Goal: Task Accomplishment & Management: Manage account settings

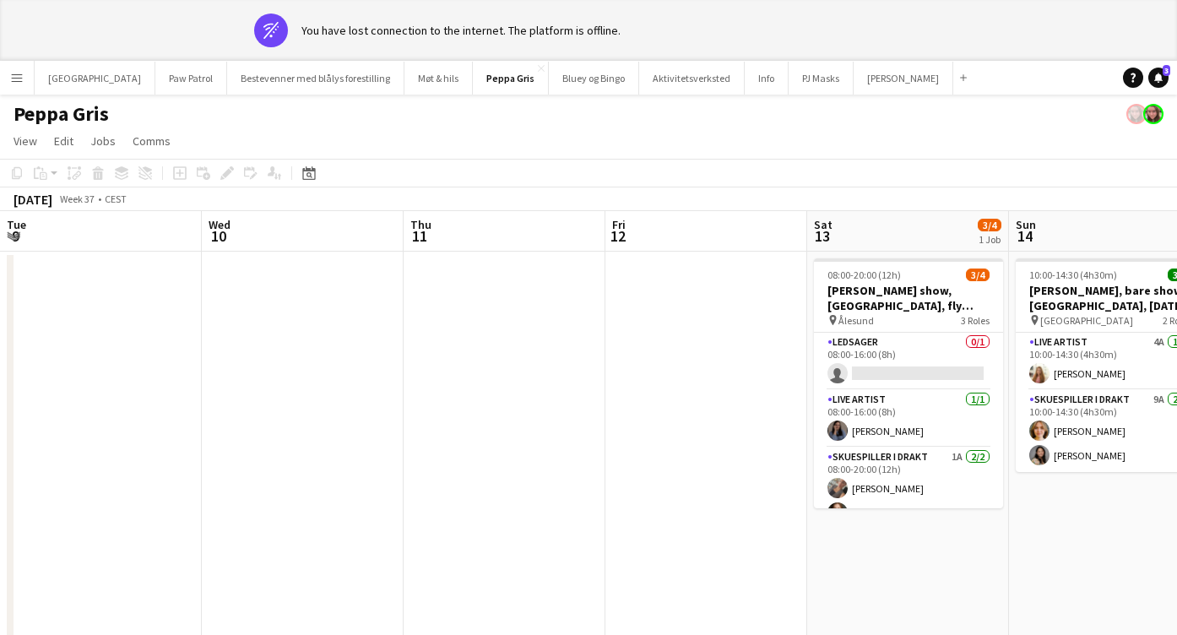
scroll to position [0, 581]
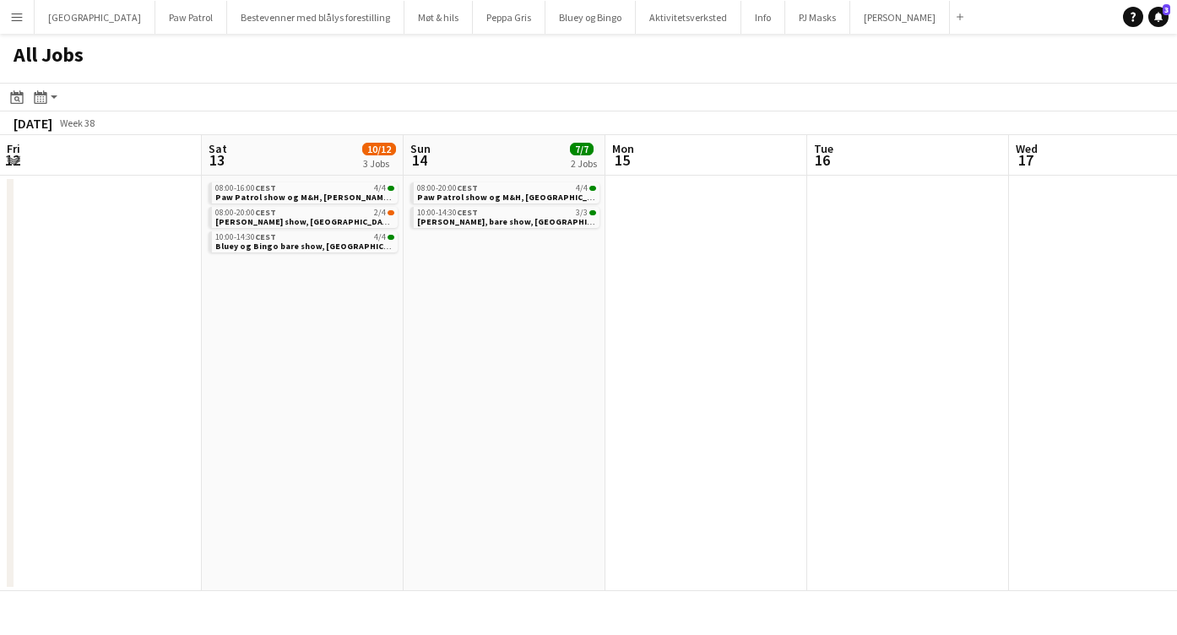
scroll to position [0, 694]
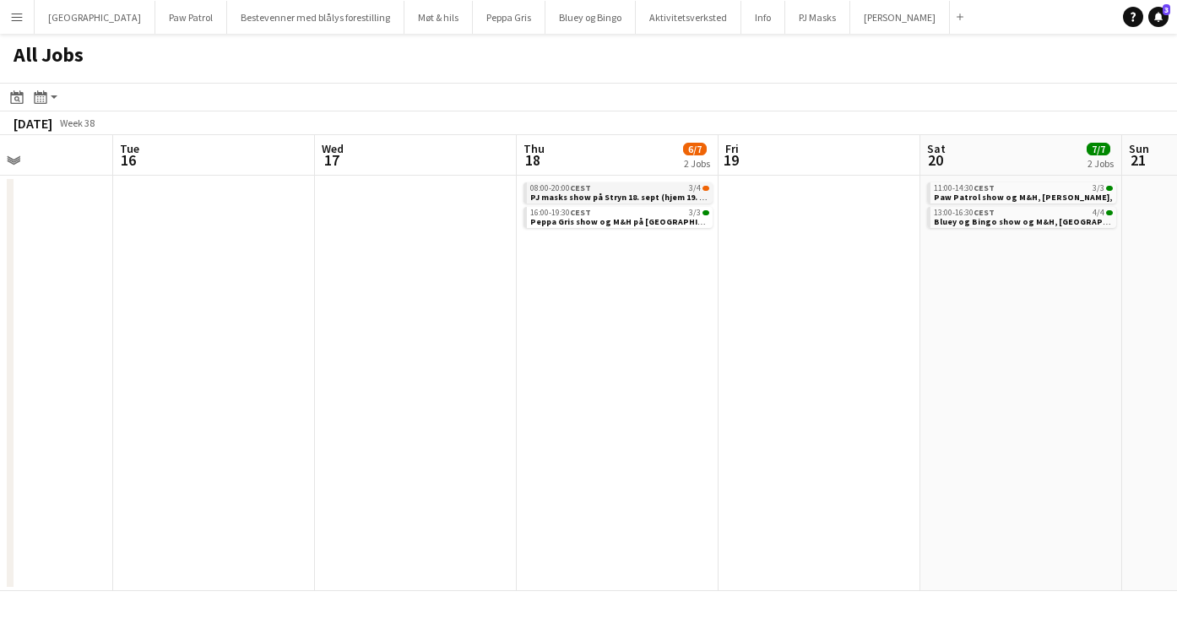
click at [568, 192] on span "PJ masks show på Stryn 18. sept (hjem 19. sept)," at bounding box center [626, 197] width 193 height 11
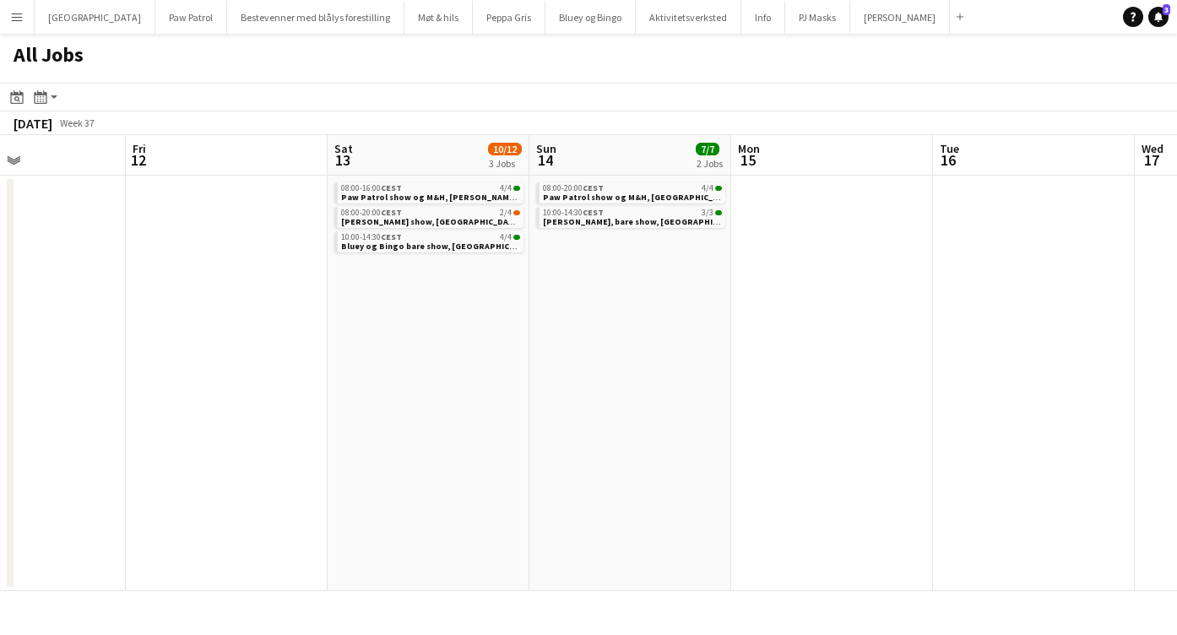
scroll to position [0, 477]
click at [380, 246] on span "Bluey og Bingo bare show, [GEOGRAPHIC_DATA] byfest, 13. september" at bounding box center [472, 246] width 256 height 11
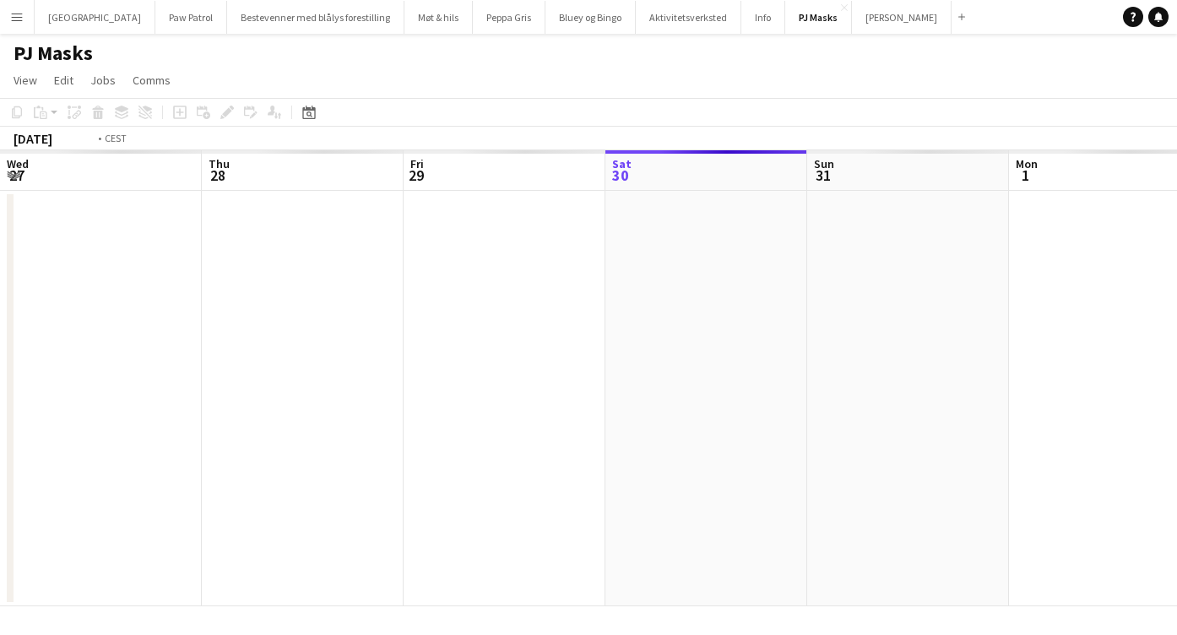
scroll to position [0, 581]
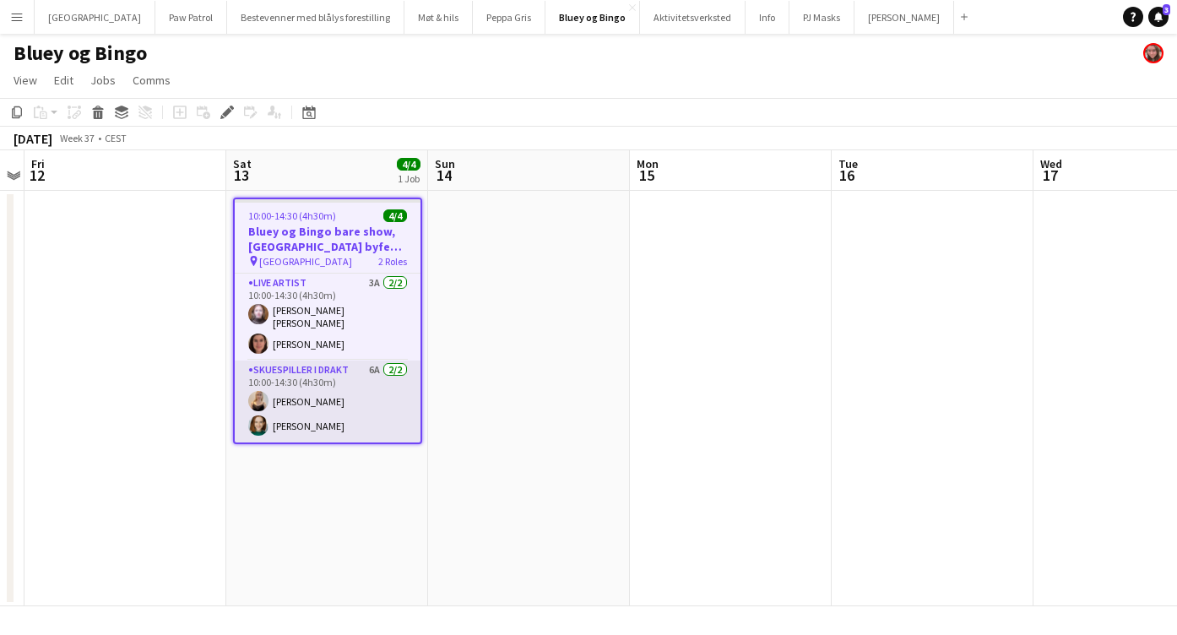
click at [353, 366] on app-card-role "Skuespiller i drakt 6A [DATE] 10:00-14:30 (4h30m) [PERSON_NAME] Bryn [PERSON_NA…" at bounding box center [328, 401] width 186 height 82
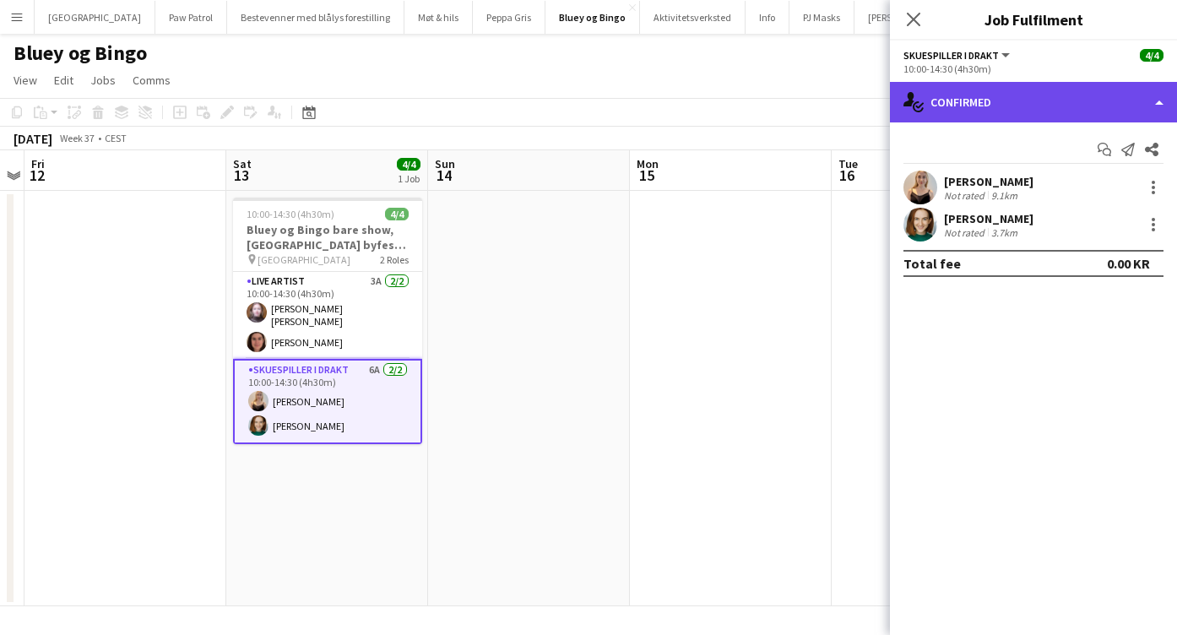
click at [995, 95] on div "single-neutral-actions-check-2 Confirmed" at bounding box center [1033, 102] width 287 height 41
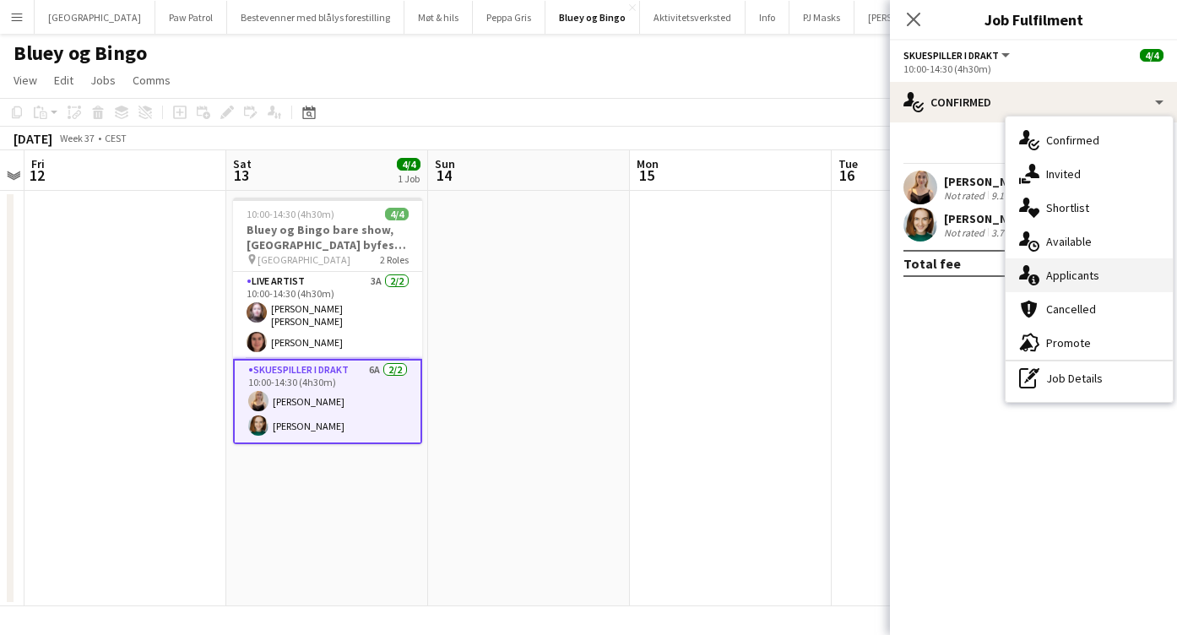
click at [1083, 276] on div "single-neutral-actions-information Applicants" at bounding box center [1088, 275] width 167 height 34
